Goal: Check status: Check status

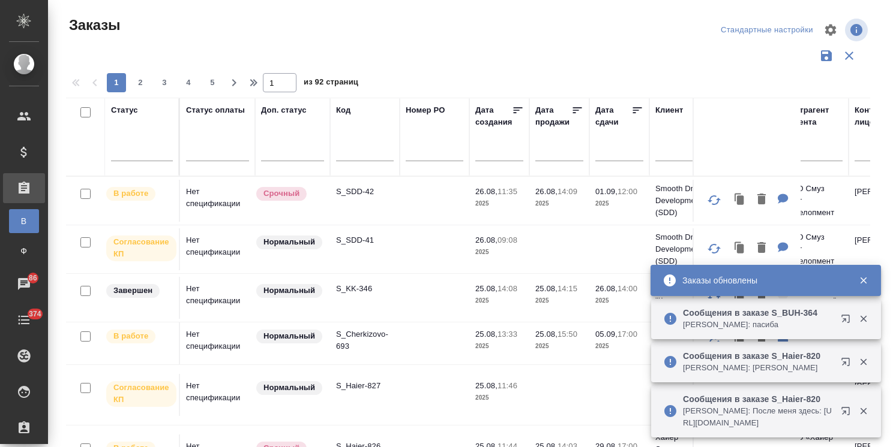
click at [345, 146] on input "text" at bounding box center [365, 153] width 58 height 15
paste input "S_SDD-37"
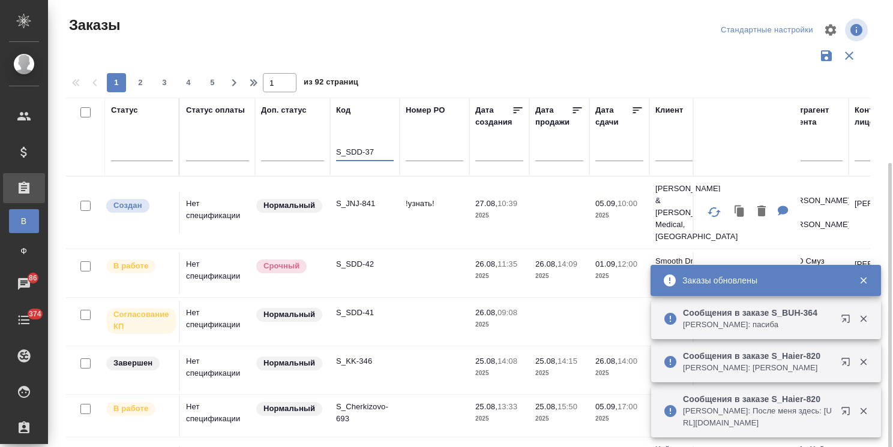
scroll to position [89, 0]
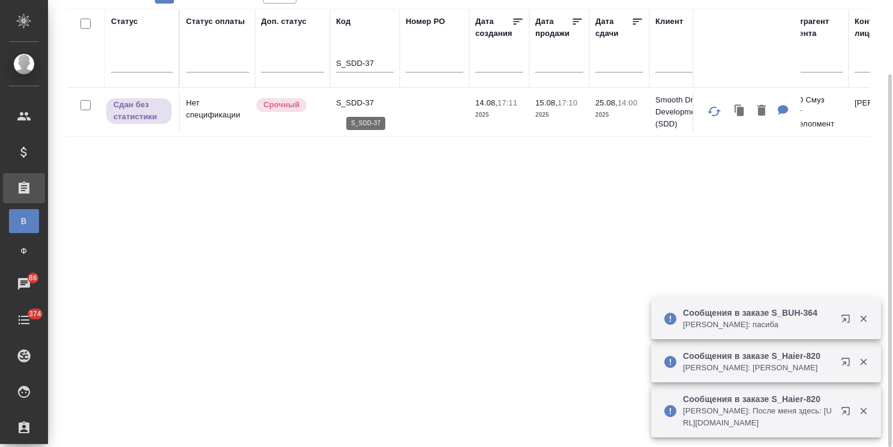
click at [360, 102] on p "S_SDD-37" at bounding box center [365, 103] width 58 height 12
drag, startPoint x: 374, startPoint y: 65, endPoint x: 332, endPoint y: 75, distance: 43.8
paste input "JNJ-784"
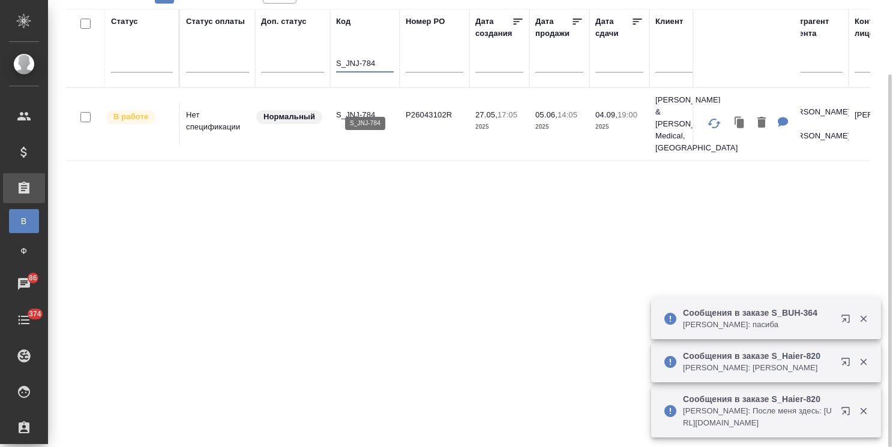
type input "S_JNJ-784"
click at [354, 109] on p "S_JNJ-784" at bounding box center [365, 115] width 58 height 12
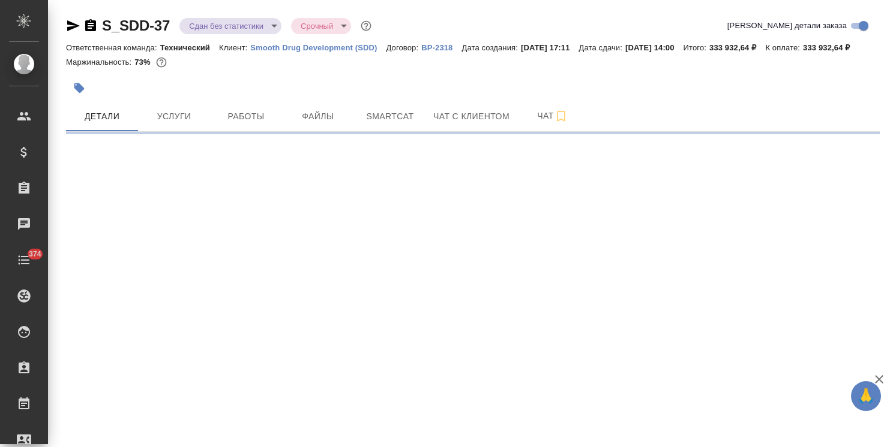
select select "RU"
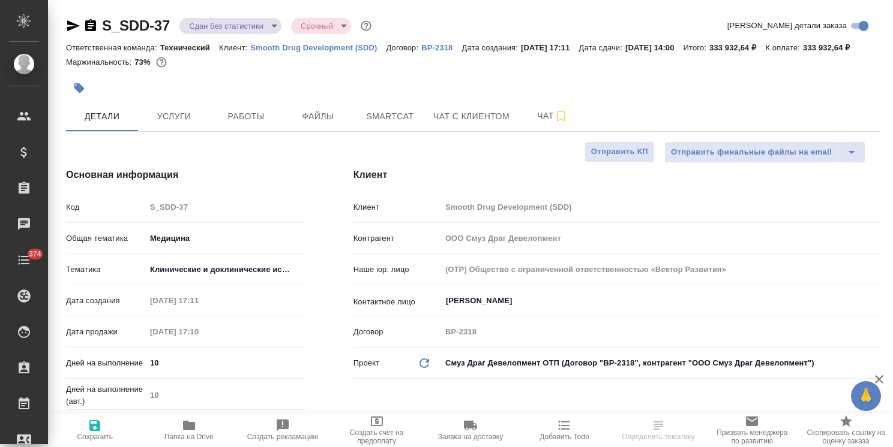
type textarea "x"
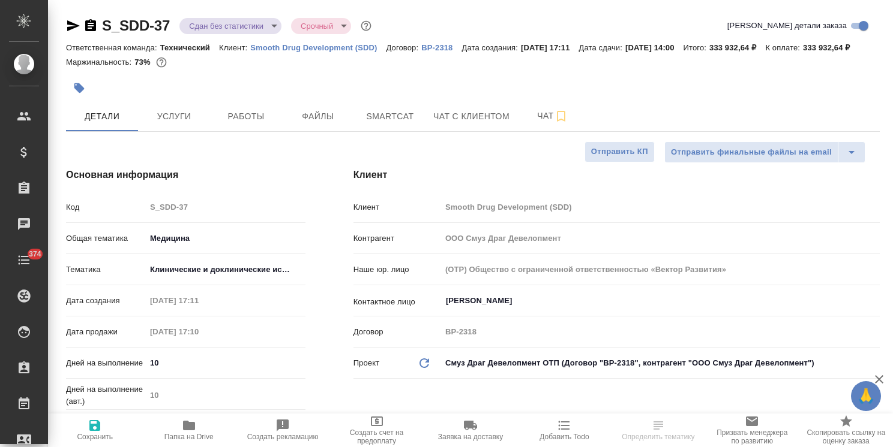
type textarea "x"
type input "[PERSON_NAME]"
type input "Павлова Антонина a.pavlova"
click at [190, 429] on icon "button" at bounding box center [189, 426] width 12 height 10
type textarea "x"
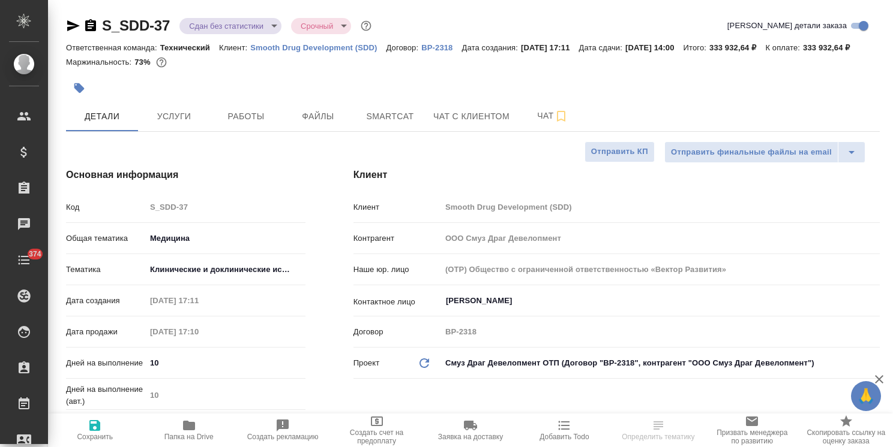
type textarea "x"
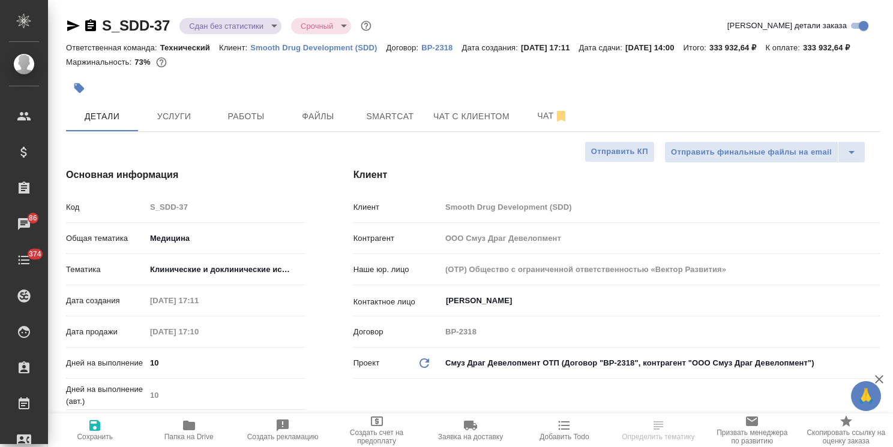
select select "RU"
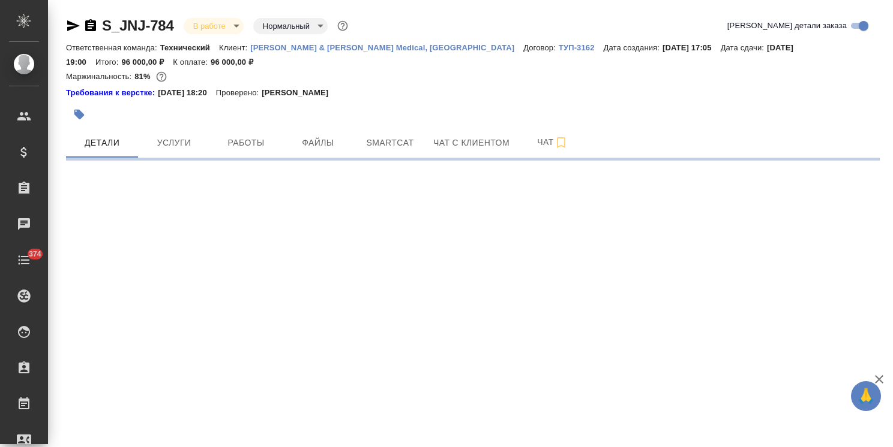
click at [72, 25] on icon "button" at bounding box center [73, 26] width 14 height 14
select select "RU"
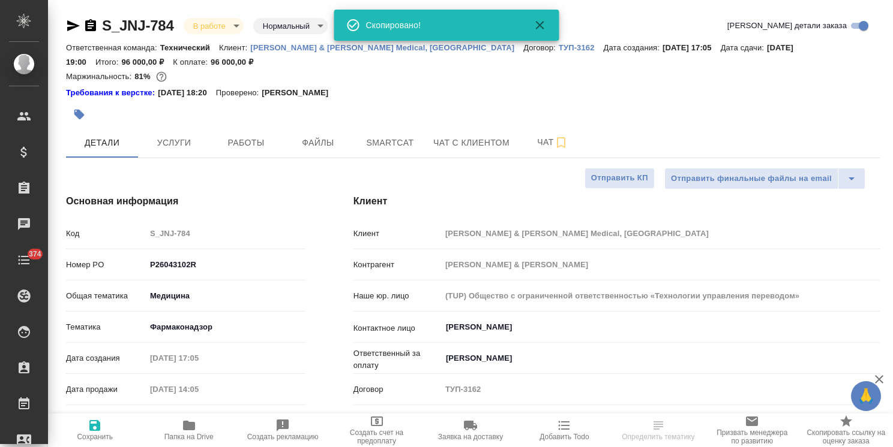
type textarea "x"
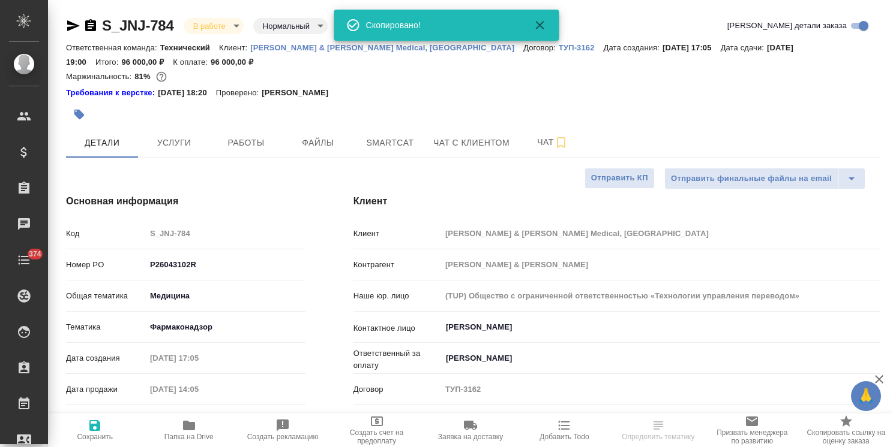
type textarea "x"
select select "RU"
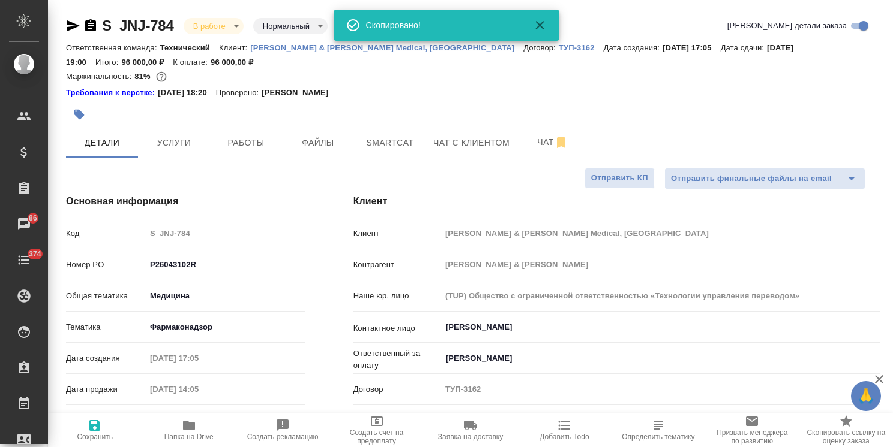
type textarea "x"
